Goal: Check status: Check status

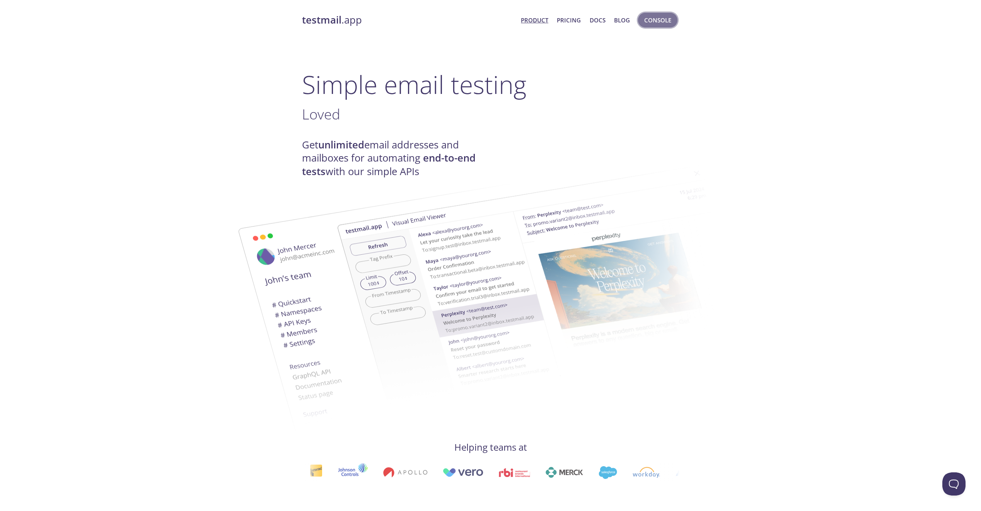
click at [648, 18] on span "Console" at bounding box center [657, 20] width 27 height 10
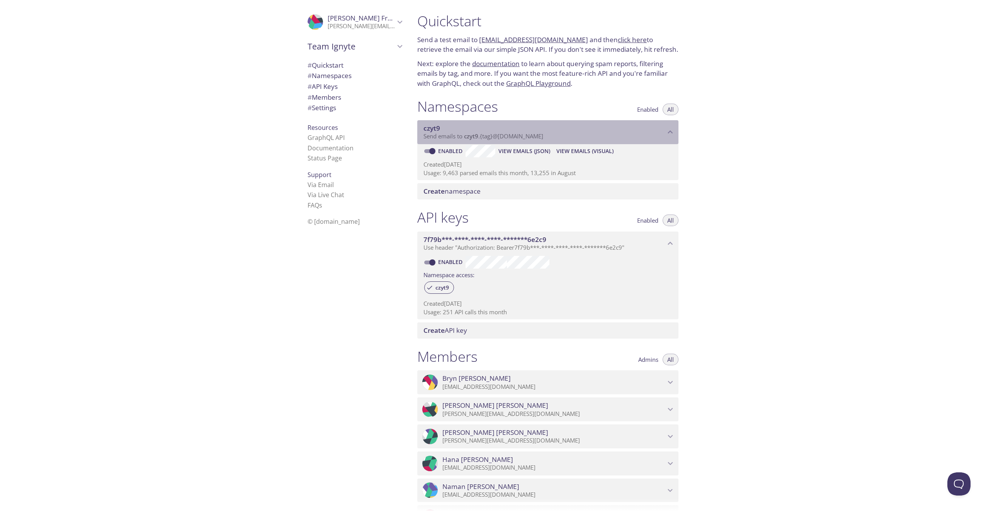
click at [539, 130] on span "czyt9" at bounding box center [545, 128] width 242 height 9
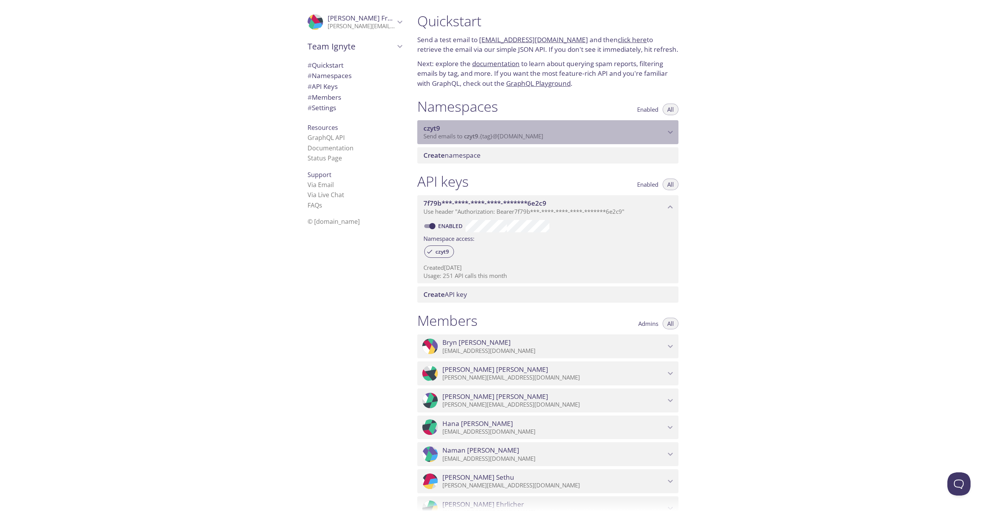
click at [539, 130] on span "czyt9" at bounding box center [545, 128] width 242 height 9
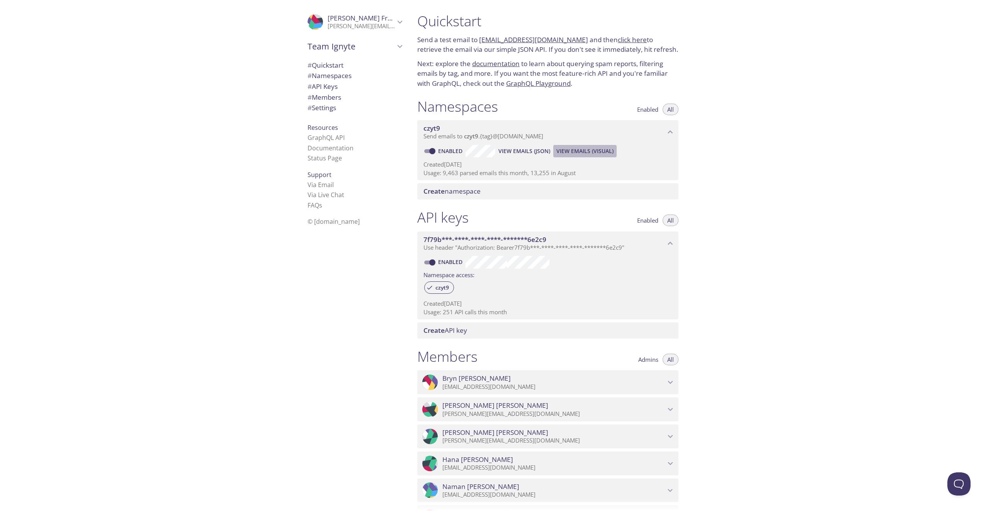
click at [566, 149] on span "View Emails (Visual)" at bounding box center [585, 150] width 57 height 9
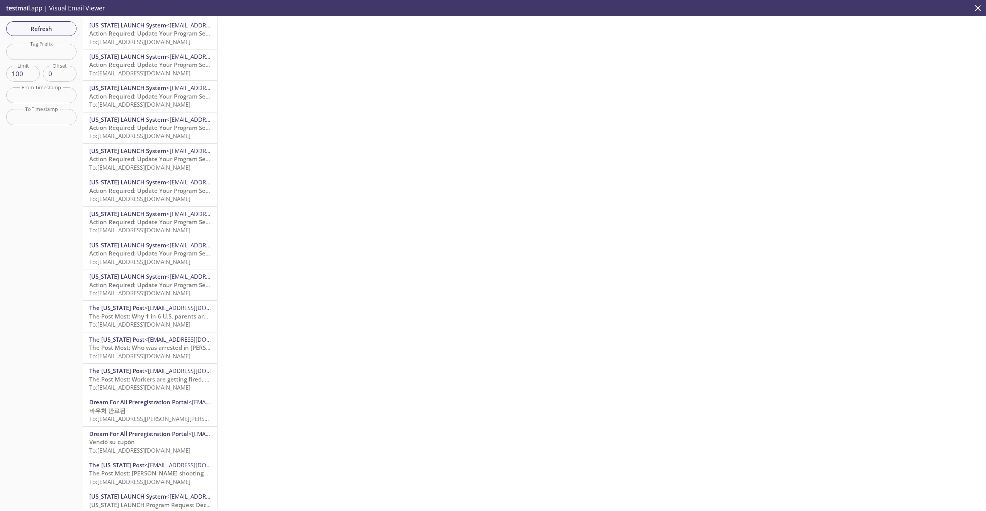
scroll to position [77, 0]
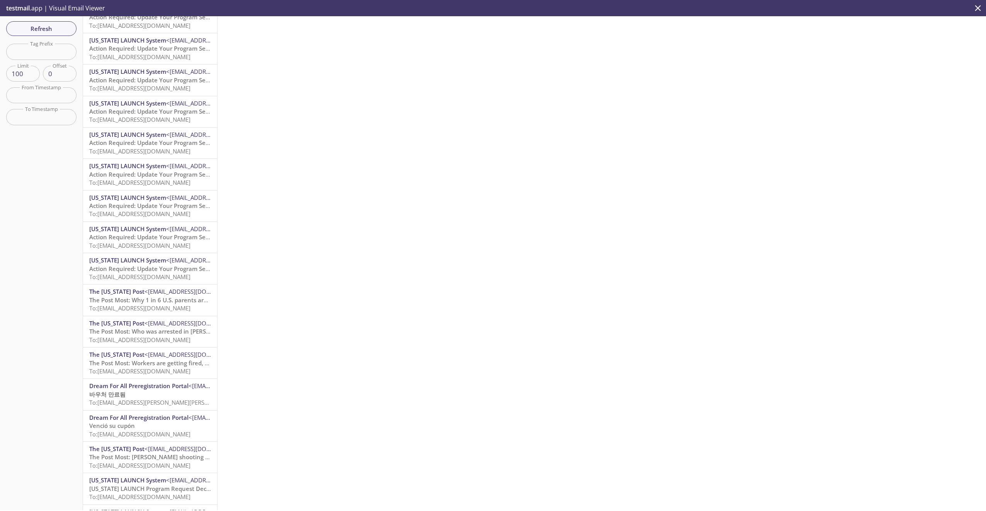
click at [144, 382] on span "Dream For All Preregistration Portal" at bounding box center [138, 386] width 99 height 8
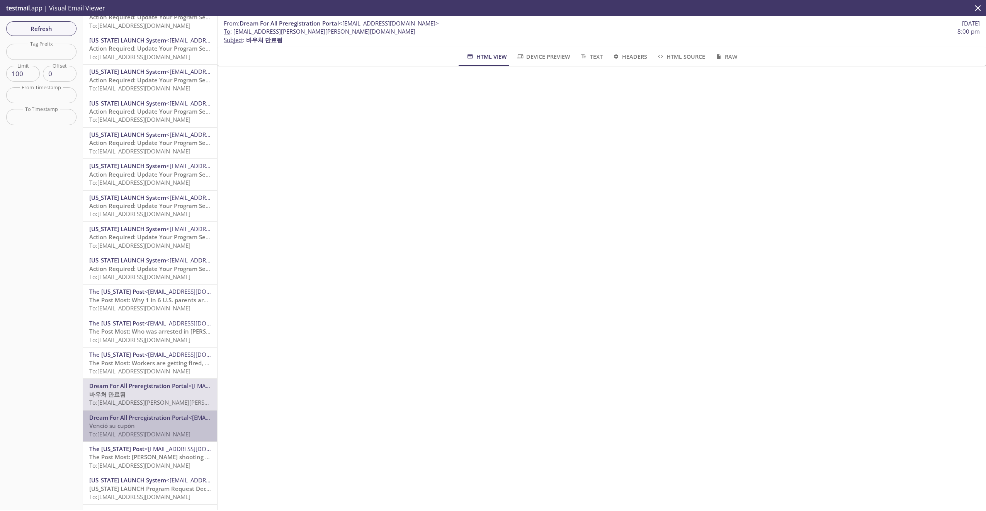
click at [150, 416] on span "Dream For All Preregistration Portal" at bounding box center [138, 418] width 99 height 8
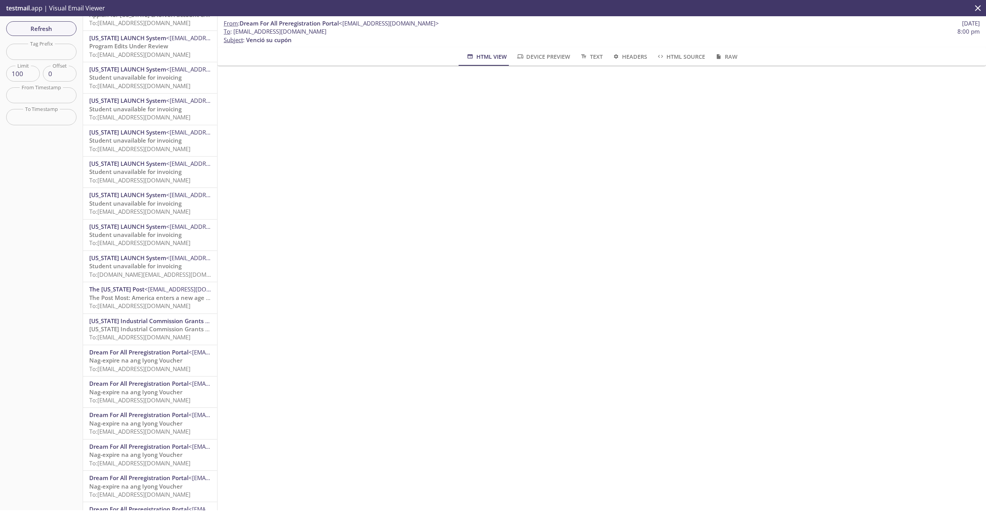
scroll to position [1005, 0]
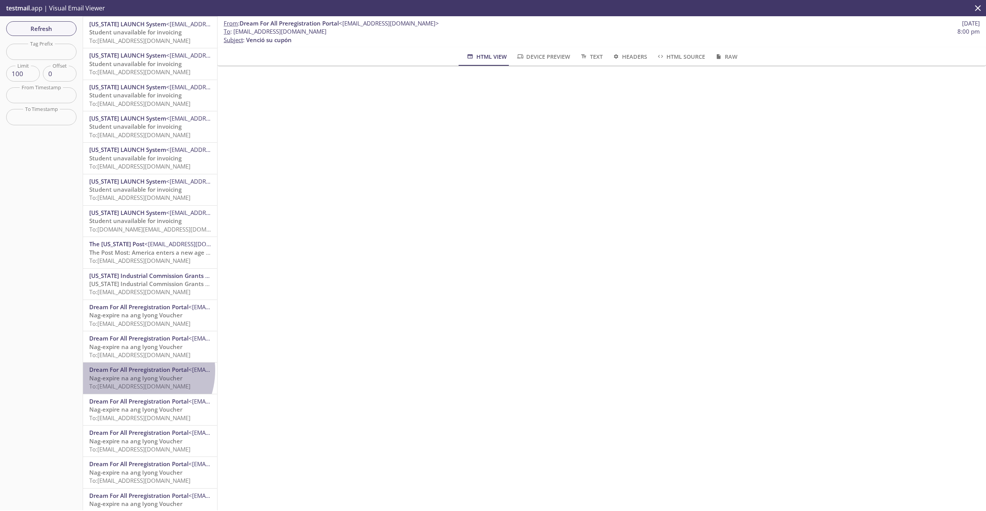
click at [130, 370] on span "Dream For All Preregistration Portal" at bounding box center [138, 370] width 99 height 8
